Goal: Information Seeking & Learning: Learn about a topic

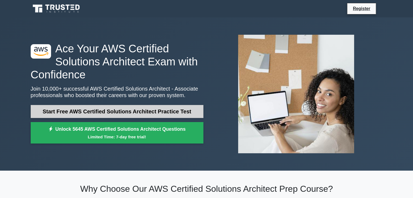
click at [127, 111] on link "Start Free AWS Certified Solutions Architect Practice Test" at bounding box center [117, 111] width 173 height 13
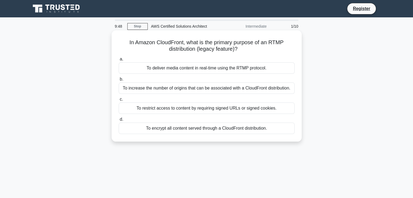
click at [231, 104] on div "To restrict access to content by requiring signed URLs or signed cookies." at bounding box center [207, 108] width 176 height 11
click at [119, 101] on input "c. To restrict access to content by requiring signed URLs or signed cookies." at bounding box center [119, 100] width 0 height 4
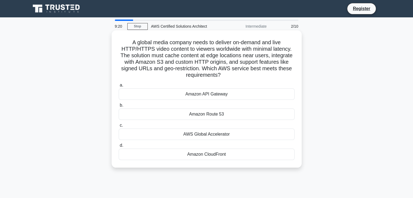
click at [212, 157] on div "Amazon CloudFront" at bounding box center [207, 154] width 176 height 11
click at [119, 147] on input "d. Amazon CloudFront" at bounding box center [119, 146] width 0 height 4
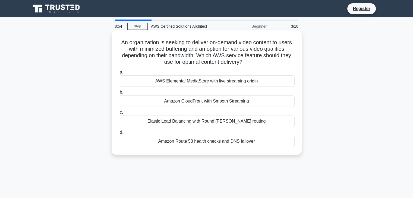
click at [245, 84] on div "AWS Elemental MediaStore with live streaming origin" at bounding box center [207, 80] width 176 height 11
click at [119, 74] on input "a. AWS Elemental MediaStore with live streaming origin" at bounding box center [119, 73] width 0 height 4
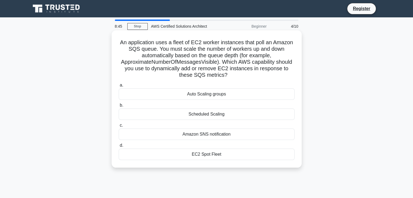
click at [238, 57] on h5 "An application uses a fleet of EC2 worker instances that poll an Amazon SQS que…" at bounding box center [206, 59] width 177 height 40
click at [216, 97] on div "Auto Scaling groups" at bounding box center [207, 94] width 176 height 11
click at [119, 87] on input "a. Auto Scaling groups" at bounding box center [119, 86] width 0 height 4
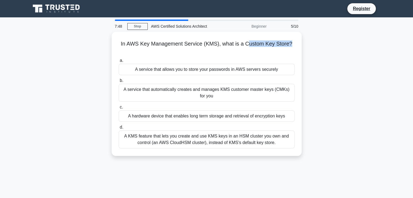
drag, startPoint x: 247, startPoint y: 43, endPoint x: 314, endPoint y: 43, distance: 66.3
click at [314, 43] on div "In AWS Key Management Service (KMS), what is a Custom Key Store? .spinner_0XTQ{…" at bounding box center [206, 97] width 358 height 131
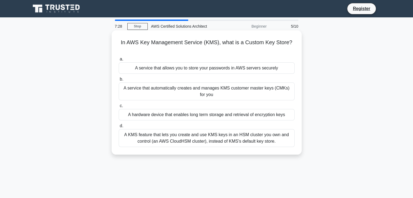
click at [269, 136] on div "A KMS feature that lets you create and use KMS keys in an HSM cluster you own a…" at bounding box center [207, 138] width 176 height 18
click at [119, 128] on input "d. A KMS feature that lets you create and use KMS keys in an HSM cluster you ow…" at bounding box center [119, 126] width 0 height 4
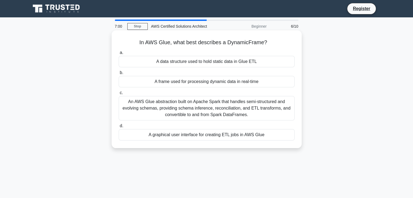
click at [232, 84] on div "A frame used for processing dynamic data in real-time" at bounding box center [207, 81] width 176 height 11
click at [119, 75] on input "b. A frame used for processing dynamic data in real-time" at bounding box center [119, 73] width 0 height 4
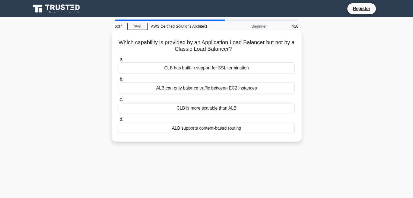
click at [272, 89] on div "ALB can only balance traffic between EC2 instances" at bounding box center [207, 88] width 176 height 11
click at [119, 81] on input "b. ALB can only balance traffic between EC2 instances" at bounding box center [119, 80] width 0 height 4
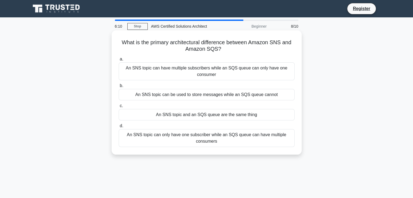
click at [254, 73] on div "An SNS topic can have multiple subscribers while an SQS queue can only have one…" at bounding box center [207, 71] width 176 height 18
click at [119, 61] on input "a. An SNS topic can have multiple subscribers while an SQS queue can only have …" at bounding box center [119, 60] width 0 height 4
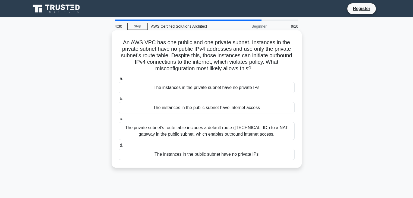
click at [240, 133] on div "The private subnet’s route table includes a default route ([TECHNICAL_ID]) to a…" at bounding box center [207, 131] width 176 height 18
click at [119, 121] on input "c. The private subnet’s route table includes a default route ([TECHNICAL_ID]) t…" at bounding box center [119, 119] width 0 height 4
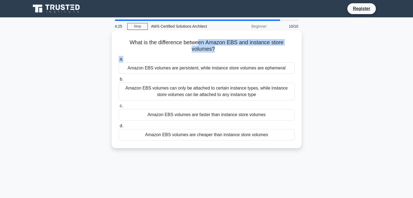
drag, startPoint x: 200, startPoint y: 43, endPoint x: 222, endPoint y: 55, distance: 24.5
click at [222, 55] on div "What is the difference between Amazon EBS and instance store volumes? .spinner_…" at bounding box center [207, 90] width 186 height 114
click at [276, 70] on div "Amazon EBS volumes are persistent, while instance store volumes are ephemeral" at bounding box center [207, 67] width 176 height 11
click at [119, 61] on input "a. Amazon EBS volumes are persistent, while instance store volumes are ephemeral" at bounding box center [119, 60] width 0 height 4
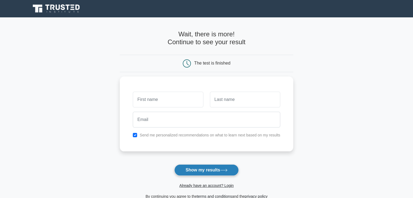
click at [221, 172] on button "Show my results" at bounding box center [206, 170] width 64 height 11
